Goal: Transaction & Acquisition: Book appointment/travel/reservation

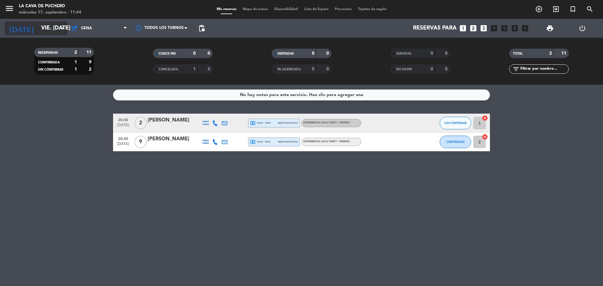
click at [38, 31] on input "vie. [DATE]" at bounding box center [74, 28] width 73 height 13
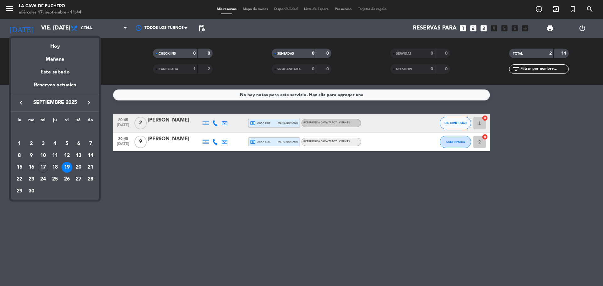
click at [88, 101] on icon "keyboard_arrow_right" at bounding box center [89, 103] width 8 height 8
click at [89, 143] on div "9" at bounding box center [90, 143] width 11 height 11
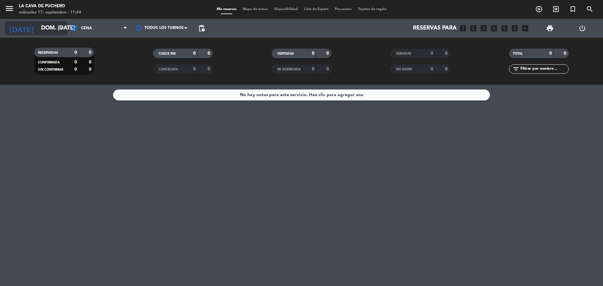
click at [38, 27] on input "dom. [DATE]" at bounding box center [74, 28] width 73 height 13
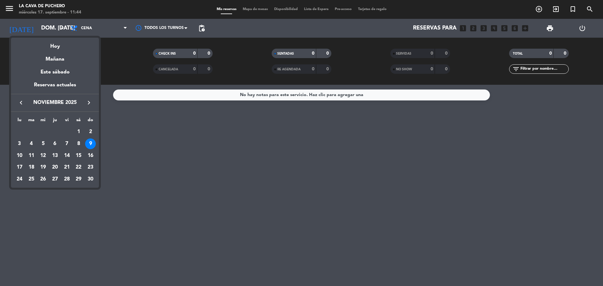
click at [19, 103] on icon "keyboard_arrow_left" at bounding box center [21, 103] width 8 height 8
click at [53, 153] on div "9" at bounding box center [55, 155] width 11 height 11
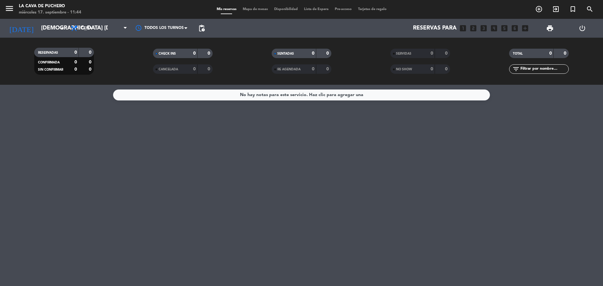
click at [53, 153] on div "No hay notas para este servicio. Haz clic para agregar una" at bounding box center [301, 185] width 603 height 201
click at [38, 30] on input "[DEMOGRAPHIC_DATA] [DATE]" at bounding box center [74, 28] width 73 height 13
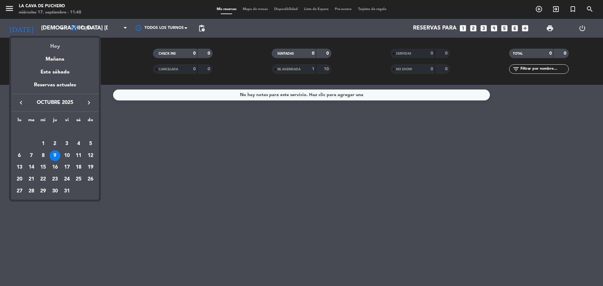
click at [59, 47] on div "Hoy" at bounding box center [55, 44] width 88 height 13
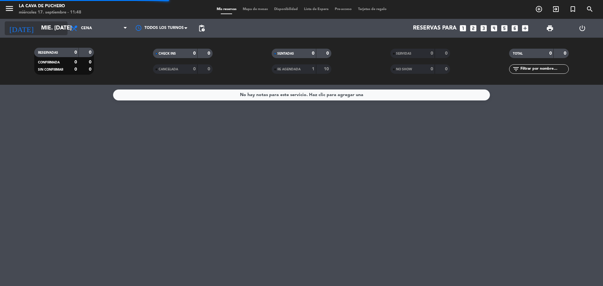
click at [50, 25] on input "mié. [DATE]" at bounding box center [74, 28] width 73 height 13
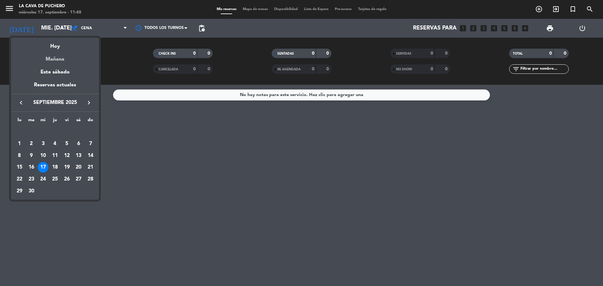
click at [57, 57] on div "Mañana" at bounding box center [55, 57] width 88 height 13
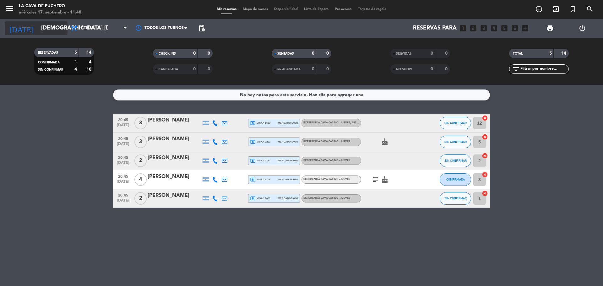
click at [38, 29] on input "[DEMOGRAPHIC_DATA] [DATE]" at bounding box center [74, 28] width 73 height 13
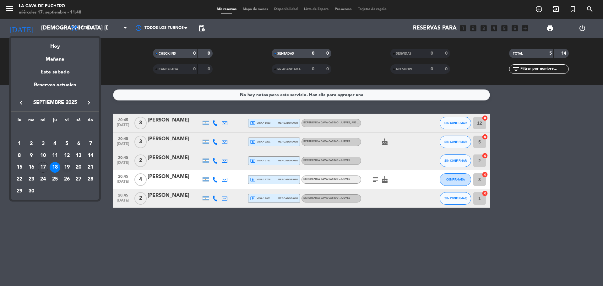
click at [70, 169] on div "19" at bounding box center [67, 167] width 11 height 11
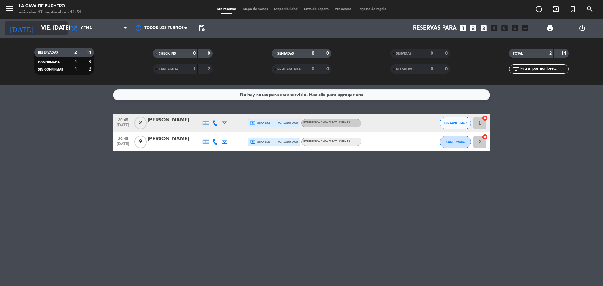
click at [58, 28] on input "vie. [DATE]" at bounding box center [74, 28] width 73 height 13
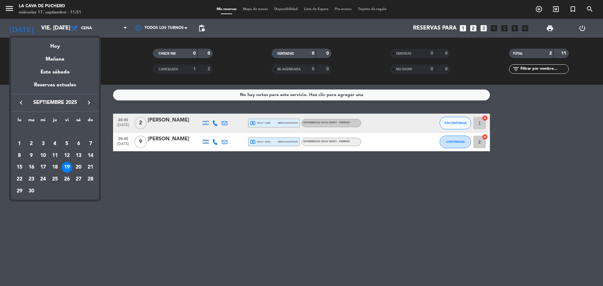
click at [54, 180] on div "25" at bounding box center [55, 179] width 11 height 11
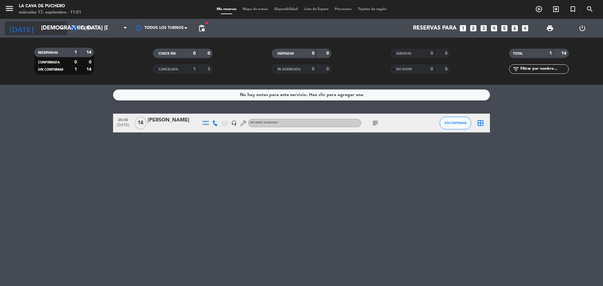
click at [46, 24] on input "[DEMOGRAPHIC_DATA] [DATE]" at bounding box center [74, 28] width 73 height 13
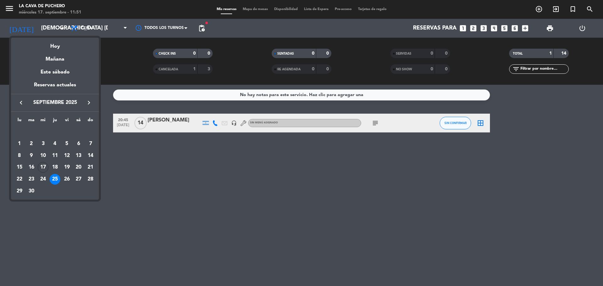
click at [87, 102] on icon "keyboard_arrow_right" at bounding box center [89, 103] width 8 height 8
click at [52, 146] on div "2" at bounding box center [55, 143] width 11 height 11
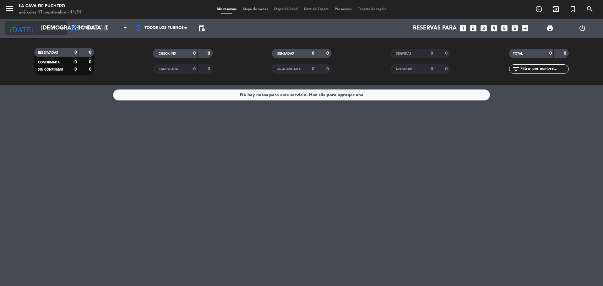
click at [48, 24] on input "[DEMOGRAPHIC_DATA] [DATE]" at bounding box center [74, 28] width 73 height 13
click at [48, 25] on input "[DEMOGRAPHIC_DATA] [DATE]" at bounding box center [74, 28] width 73 height 13
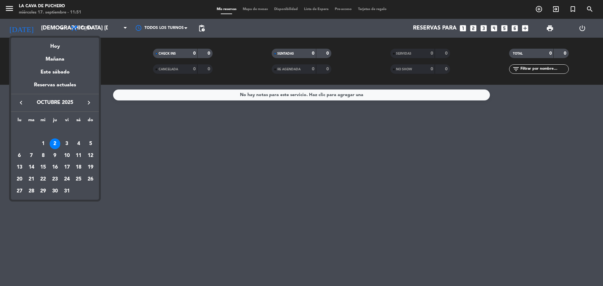
click at [20, 103] on icon "keyboard_arrow_left" at bounding box center [21, 103] width 8 height 8
click at [67, 179] on div "26" at bounding box center [67, 179] width 11 height 11
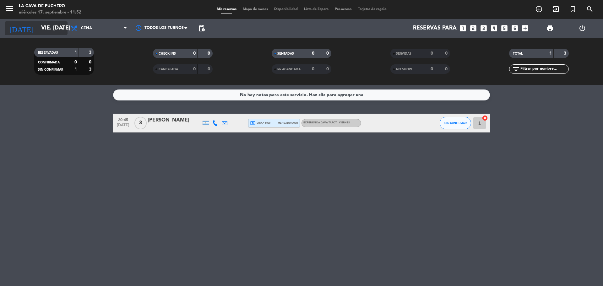
click at [53, 30] on input "vie. [DATE]" at bounding box center [74, 28] width 73 height 13
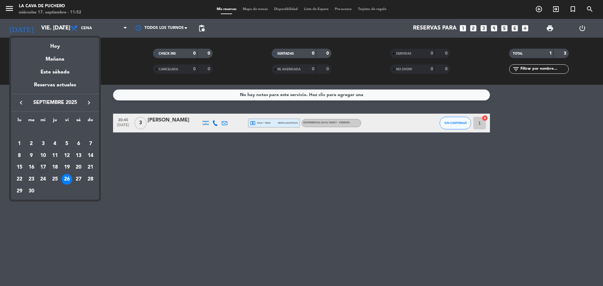
click at [80, 236] on div at bounding box center [301, 143] width 603 height 286
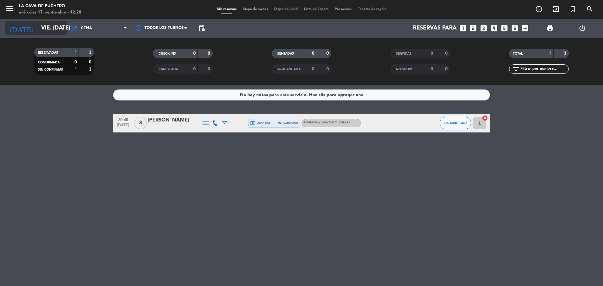
click at [38, 32] on input "vie. [DATE]" at bounding box center [74, 28] width 73 height 13
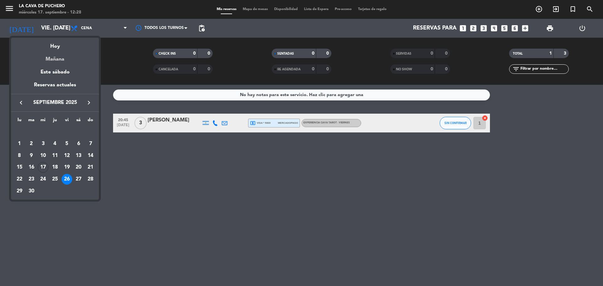
click at [52, 51] on div "Mañana" at bounding box center [55, 57] width 88 height 13
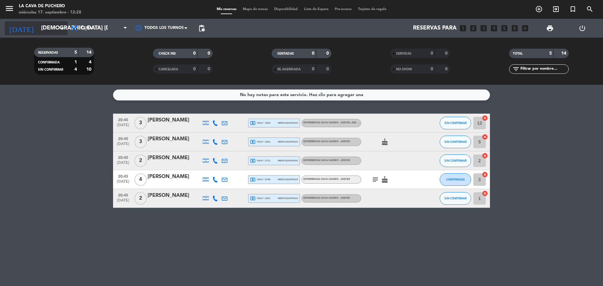
click at [51, 24] on input "[DEMOGRAPHIC_DATA] [DATE]" at bounding box center [74, 28] width 73 height 13
click at [55, 31] on input "[DEMOGRAPHIC_DATA] [DATE]" at bounding box center [74, 28] width 73 height 13
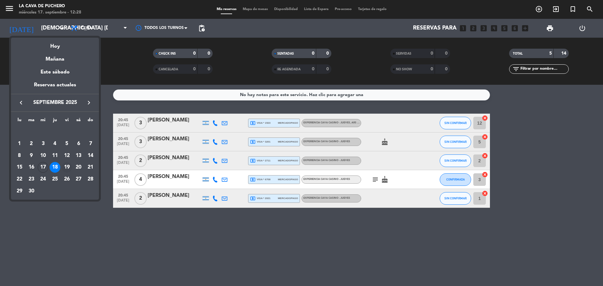
click at [67, 167] on div "19" at bounding box center [67, 167] width 11 height 11
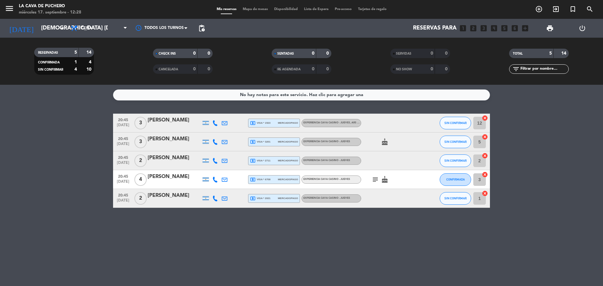
type input "vie. [DATE]"
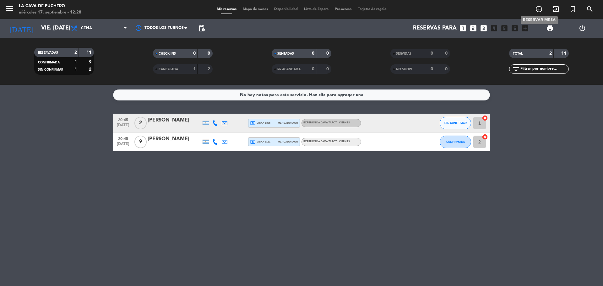
click at [537, 12] on icon "add_circle_outline" at bounding box center [539, 9] width 8 height 8
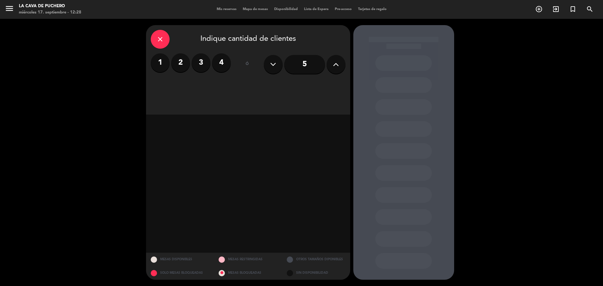
click at [175, 60] on label "2" at bounding box center [180, 62] width 19 height 19
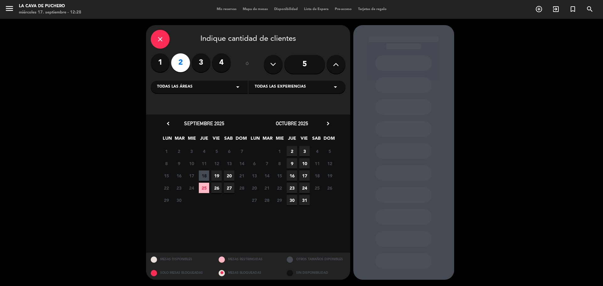
click at [219, 174] on span "19" at bounding box center [216, 175] width 10 height 10
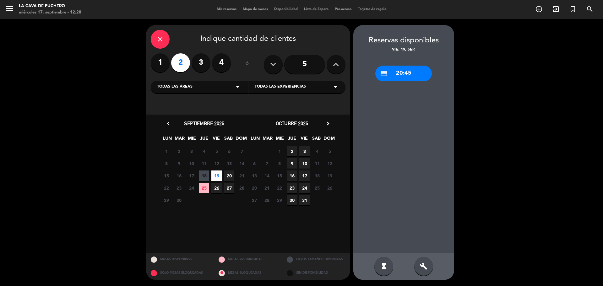
click at [410, 75] on div "credit_card 20:45" at bounding box center [403, 74] width 57 height 16
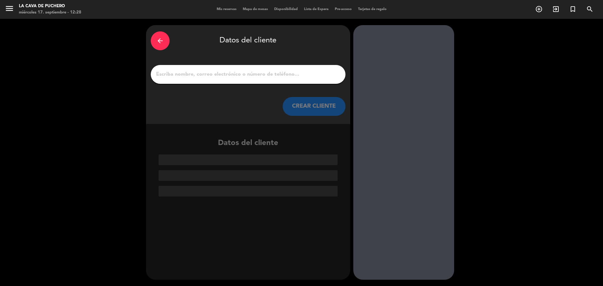
click at [207, 72] on input "1" at bounding box center [247, 74] width 185 height 9
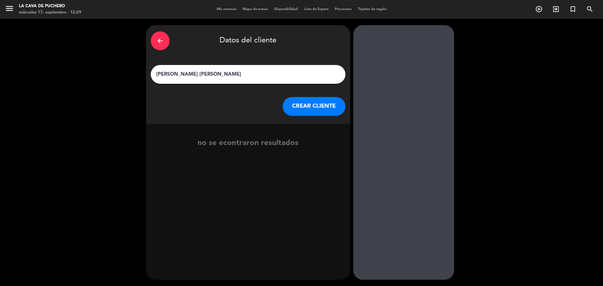
type input "[PERSON_NAME] [PERSON_NAME]"
click at [321, 104] on button "CREAR CLIENTE" at bounding box center [314, 106] width 63 height 19
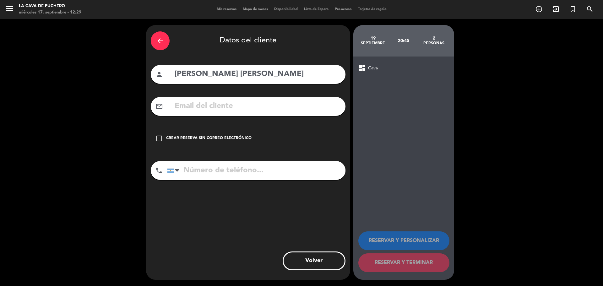
click at [187, 137] on div "Crear reserva sin correo electrónico" at bounding box center [208, 138] width 85 height 6
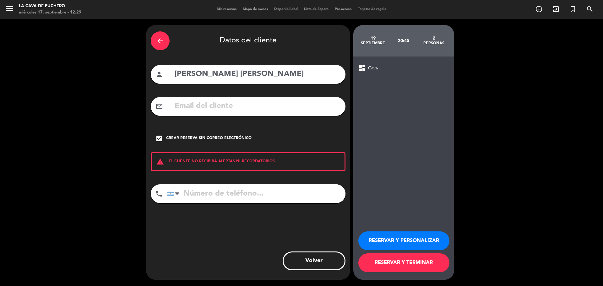
click at [215, 190] on input "tel" at bounding box center [256, 193] width 178 height 19
type input "1122676580"
click at [398, 237] on button "RESERVAR Y PERSONALIZAR" at bounding box center [403, 240] width 91 height 19
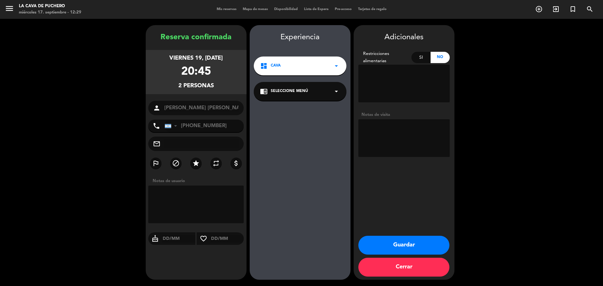
click at [187, 214] on textarea at bounding box center [196, 205] width 96 height 38
type textarea "ABONADO POR MP2"
click at [396, 243] on button "Guardar" at bounding box center [403, 245] width 91 height 19
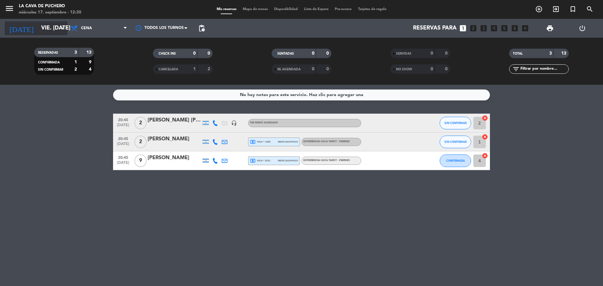
click at [56, 26] on input "vie. [DATE]" at bounding box center [74, 28] width 73 height 13
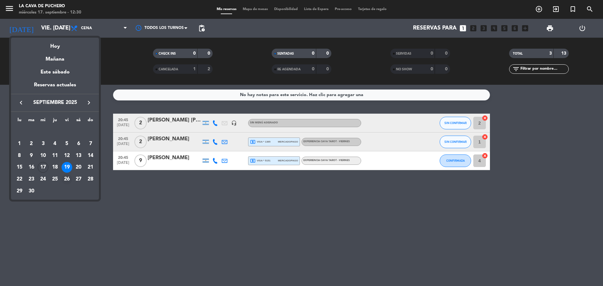
click at [68, 179] on div "26" at bounding box center [67, 179] width 11 height 11
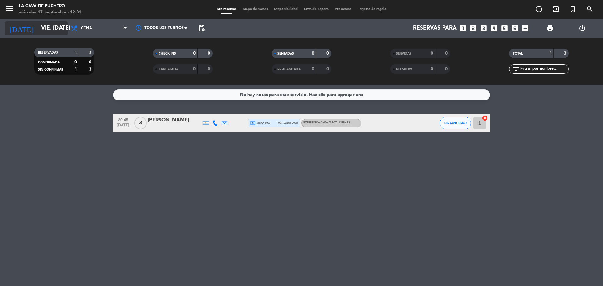
click at [51, 26] on input "vie. [DATE]" at bounding box center [74, 28] width 73 height 13
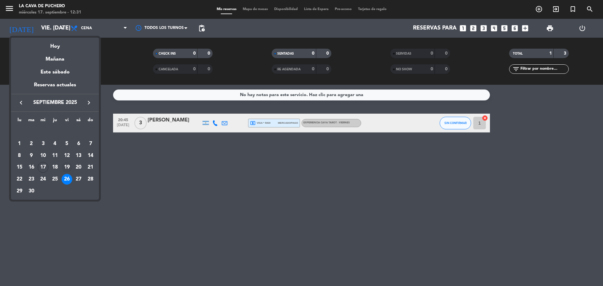
click at [67, 165] on div "19" at bounding box center [67, 167] width 11 height 11
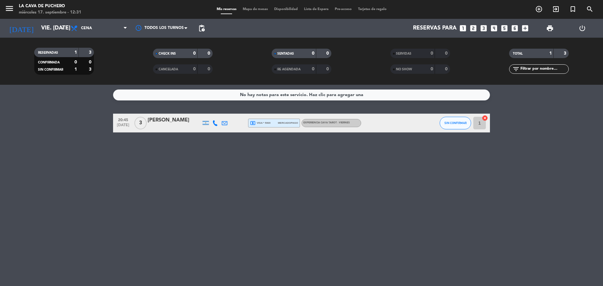
type input "vie. [DATE]"
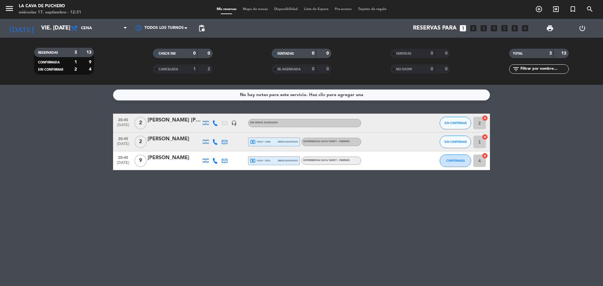
click at [212, 162] on div at bounding box center [214, 160] width 9 height 19
click at [213, 162] on icon at bounding box center [215, 161] width 6 height 6
click at [214, 160] on icon at bounding box center [215, 161] width 6 height 6
click at [218, 148] on span "content_paste" at bounding box center [220, 150] width 5 height 5
